Goal: Task Accomplishment & Management: Manage account settings

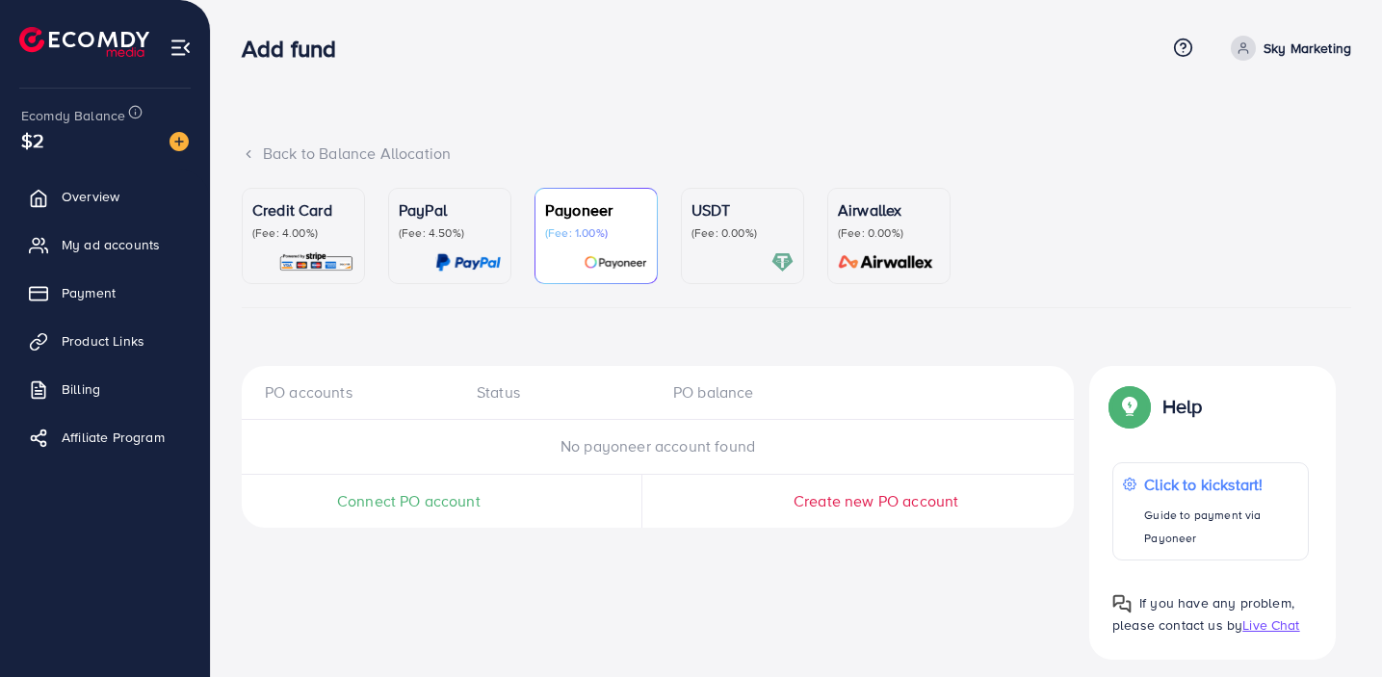
scroll to position [13, 0]
click at [92, 199] on span "Overview" at bounding box center [95, 196] width 58 height 19
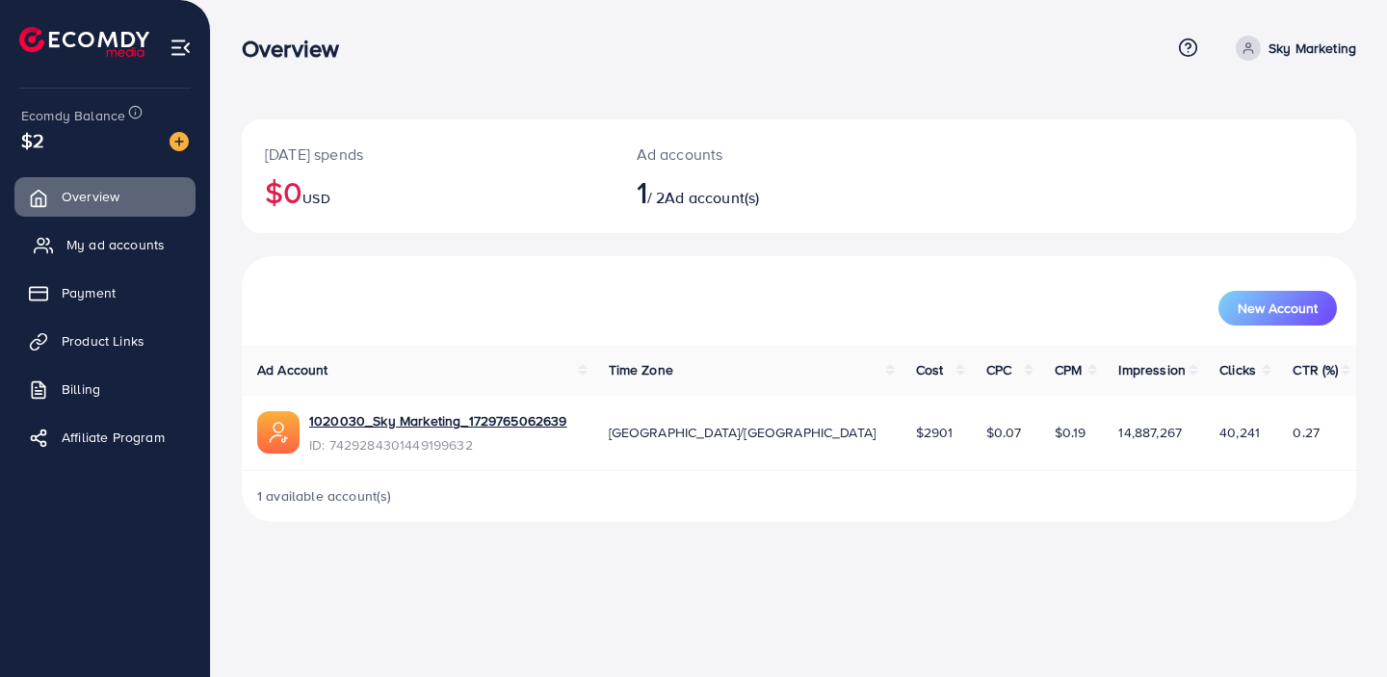
click at [108, 249] on span "My ad accounts" at bounding box center [115, 244] width 98 height 19
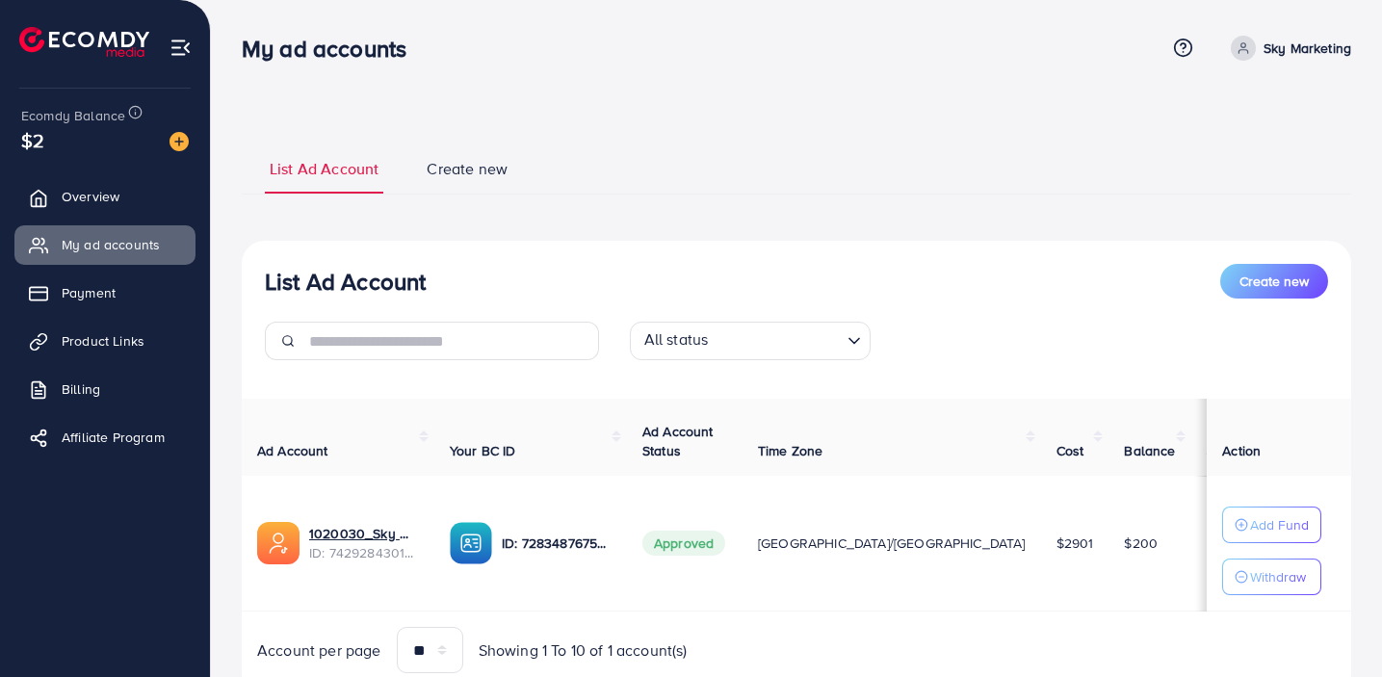
scroll to position [78, 0]
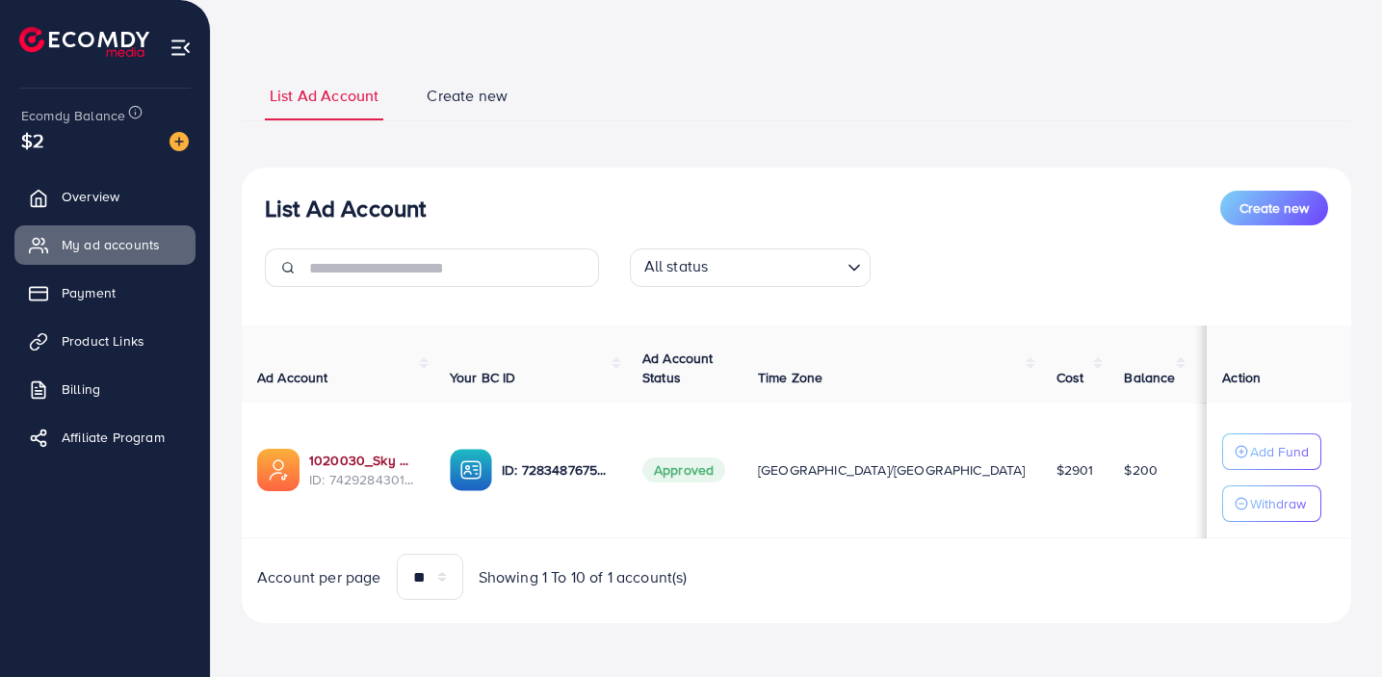
click at [365, 456] on link "1020030_Sky Marketing_1729765062639" at bounding box center [364, 460] width 110 height 19
